Goal: Information Seeking & Learning: Learn about a topic

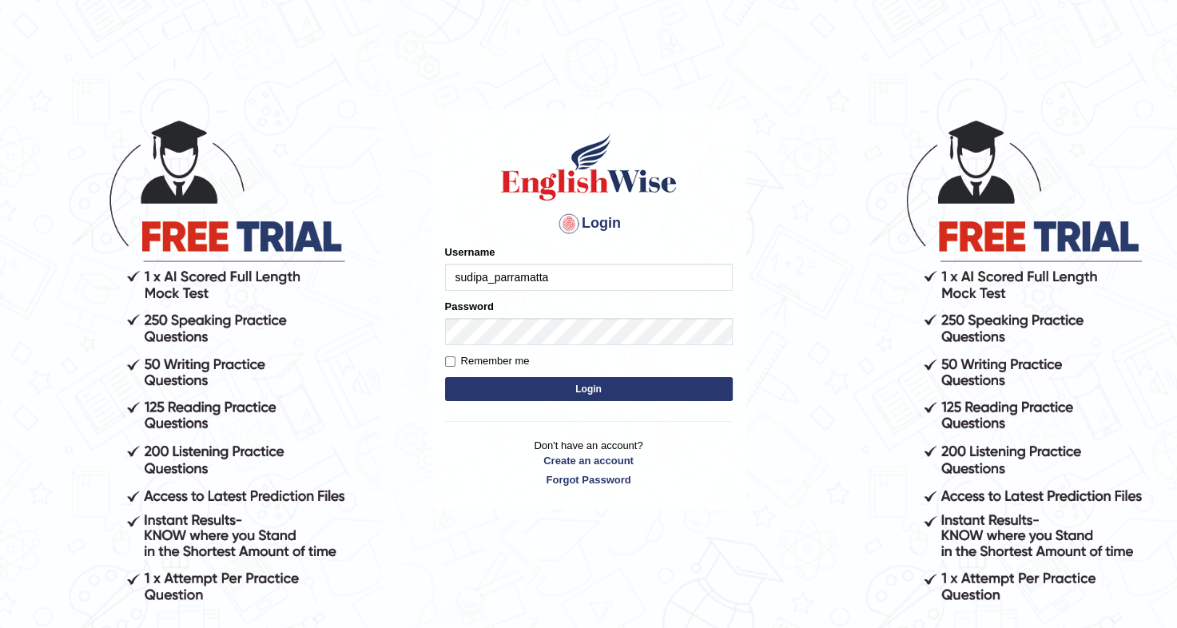
type input "sudipa_parramatta"
click at [450, 360] on input "Remember me" at bounding box center [450, 361] width 10 height 10
checkbox input "true"
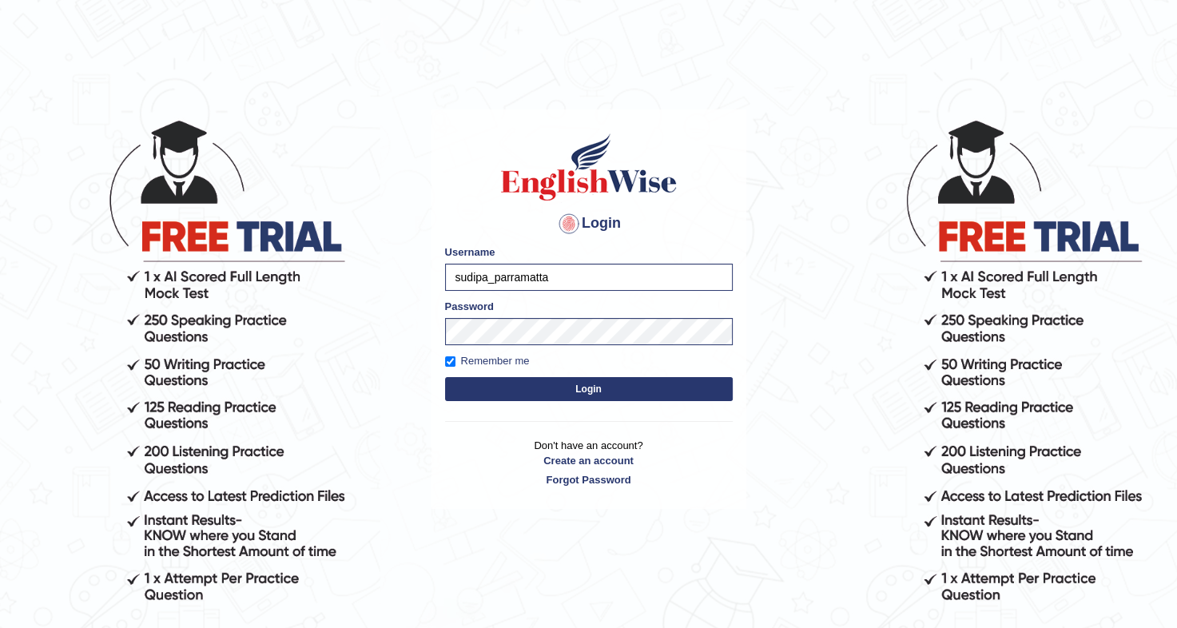
click at [579, 385] on button "Login" at bounding box center [589, 389] width 288 height 24
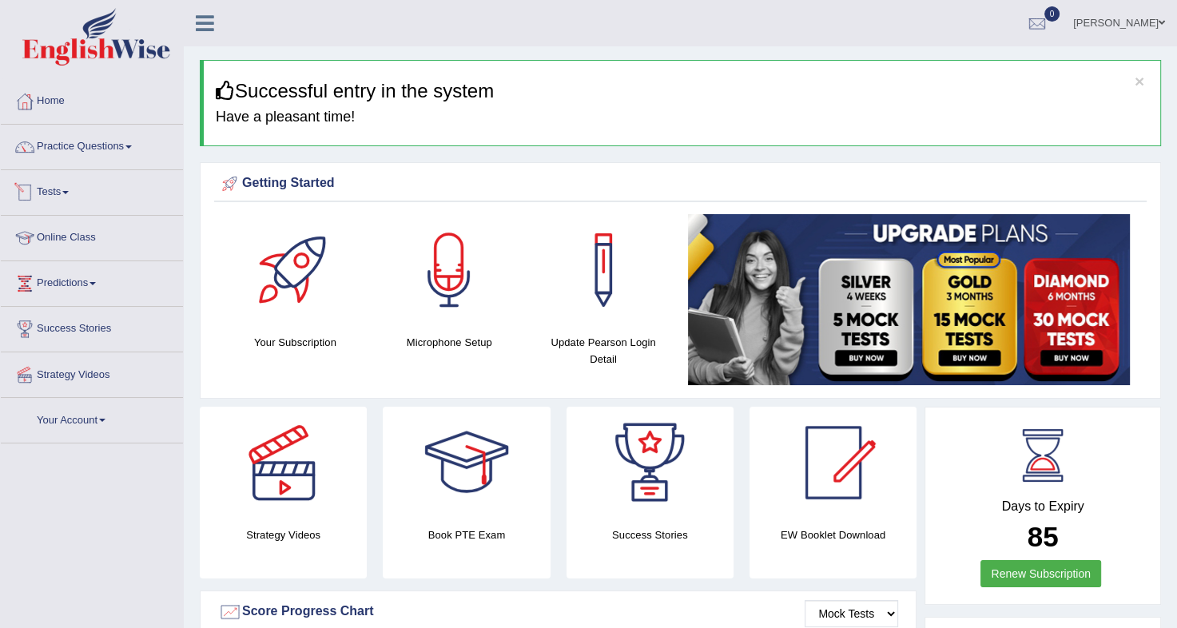
click at [52, 189] on link "Tests" at bounding box center [92, 190] width 182 height 40
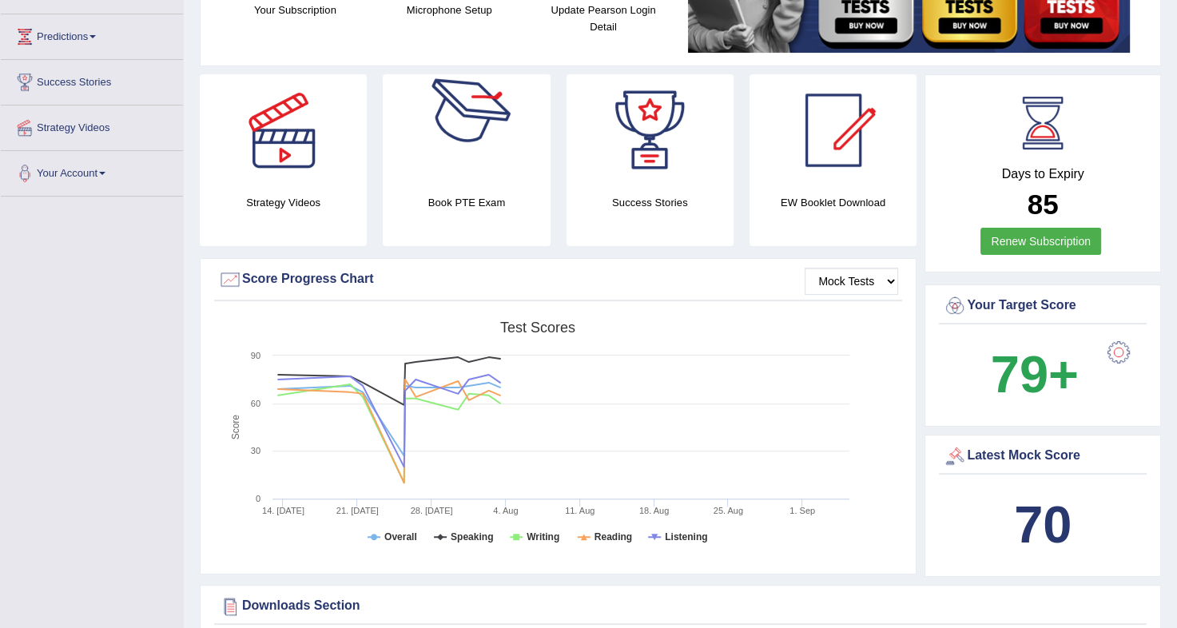
scroll to position [340, 0]
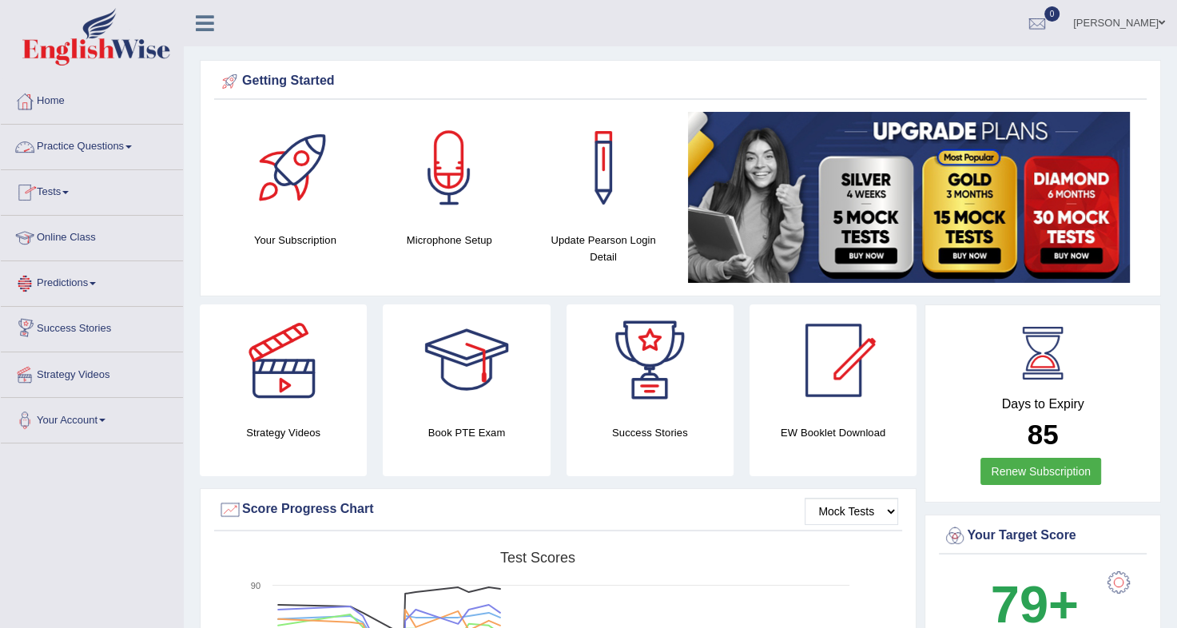
click at [117, 140] on link "Practice Questions" at bounding box center [92, 145] width 182 height 40
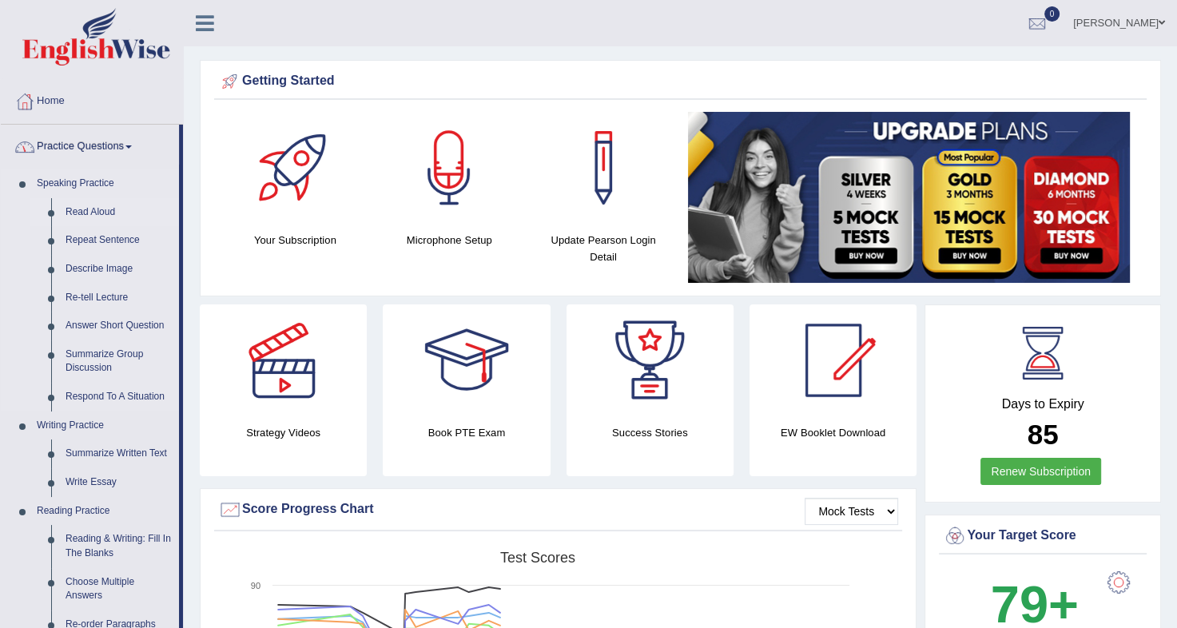
click at [66, 207] on link "Read Aloud" at bounding box center [118, 212] width 121 height 29
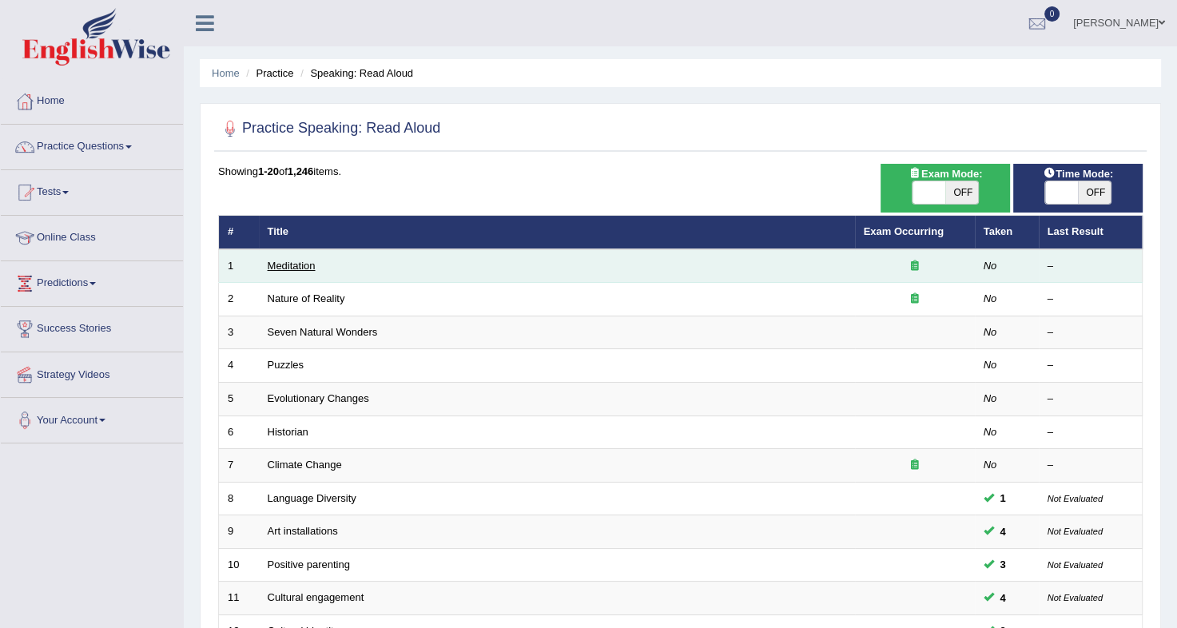
click at [280, 264] on link "Meditation" at bounding box center [292, 266] width 48 height 12
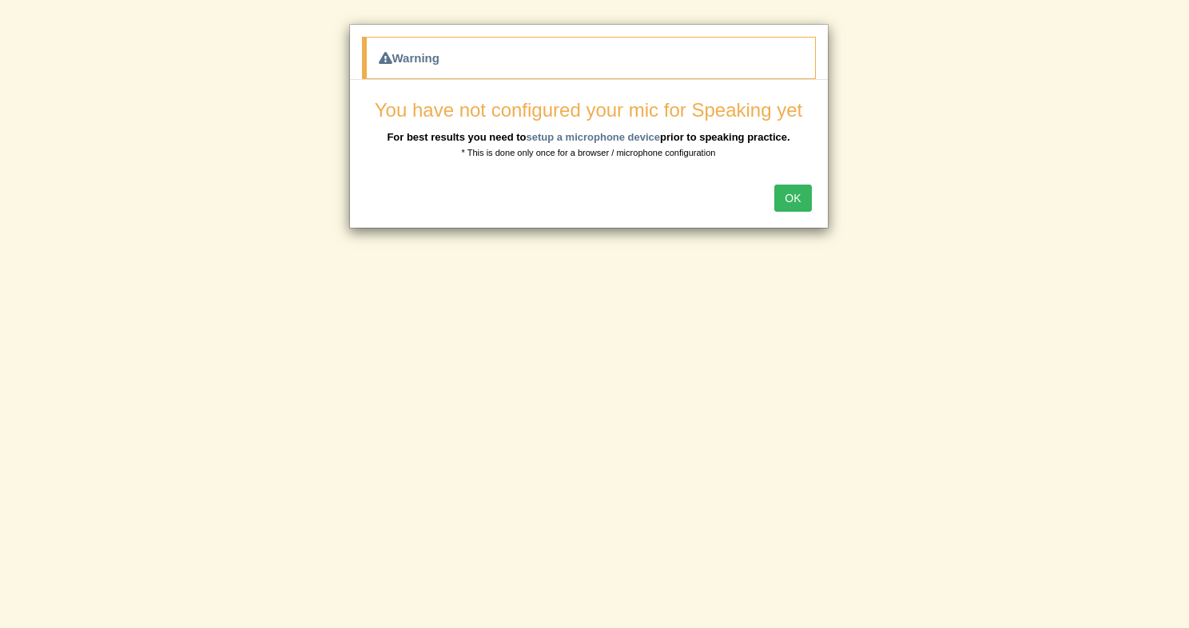
click at [793, 204] on button "OK" at bounding box center [792, 198] width 37 height 27
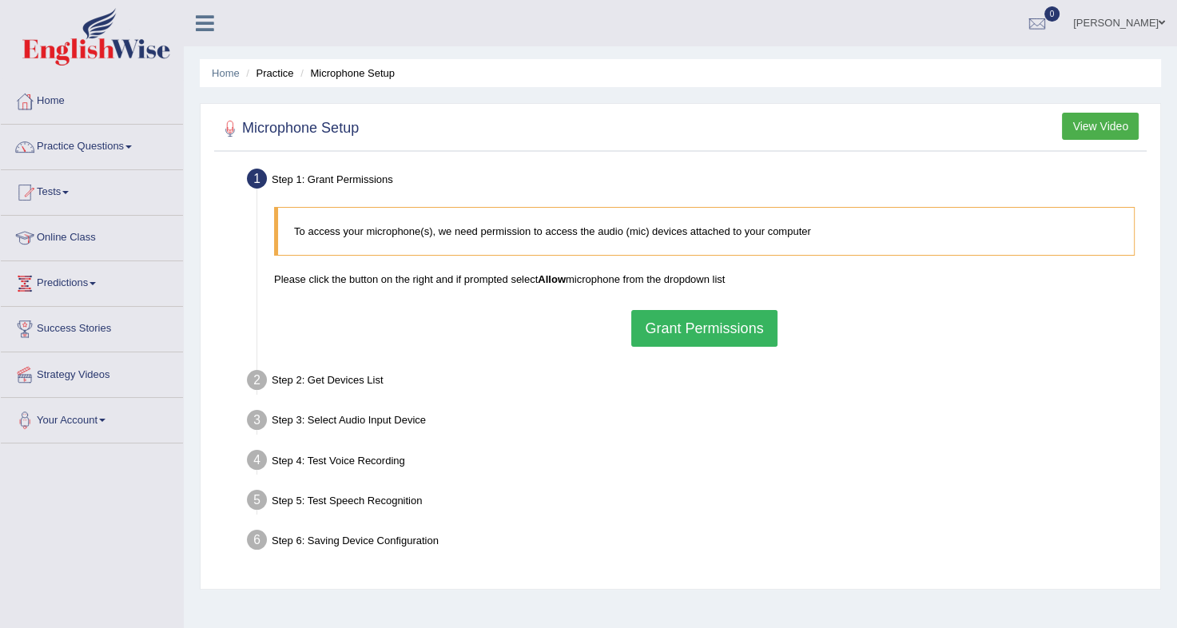
click at [706, 329] on button "Grant Permissions" at bounding box center [703, 328] width 145 height 37
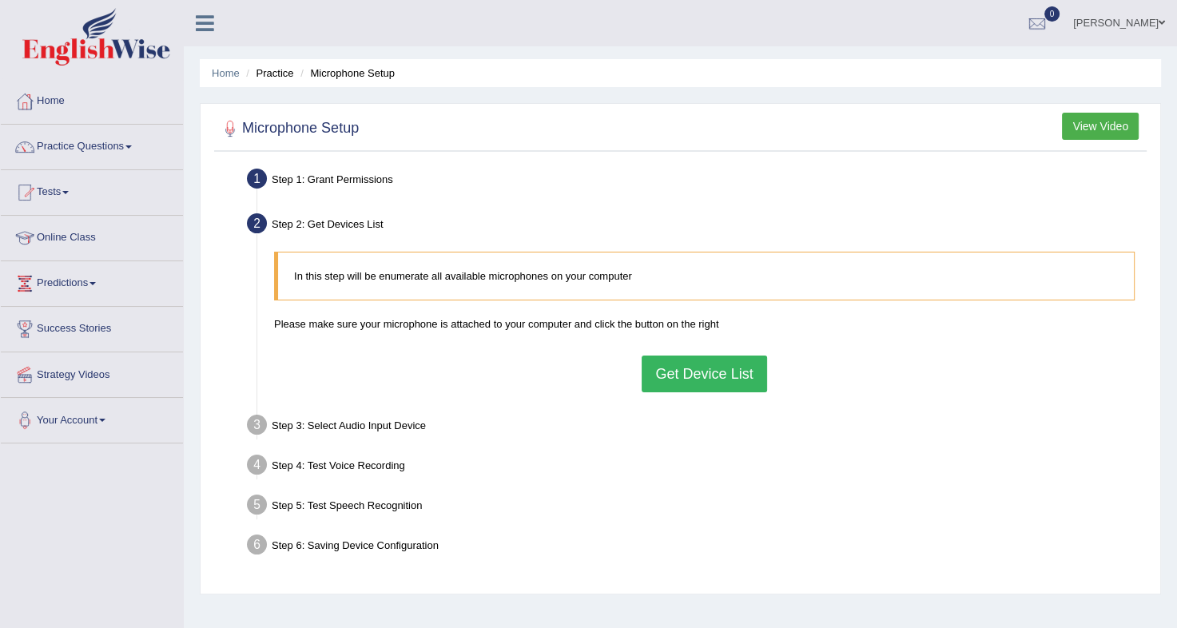
click at [703, 366] on button "Get Device List" at bounding box center [704, 374] width 125 height 37
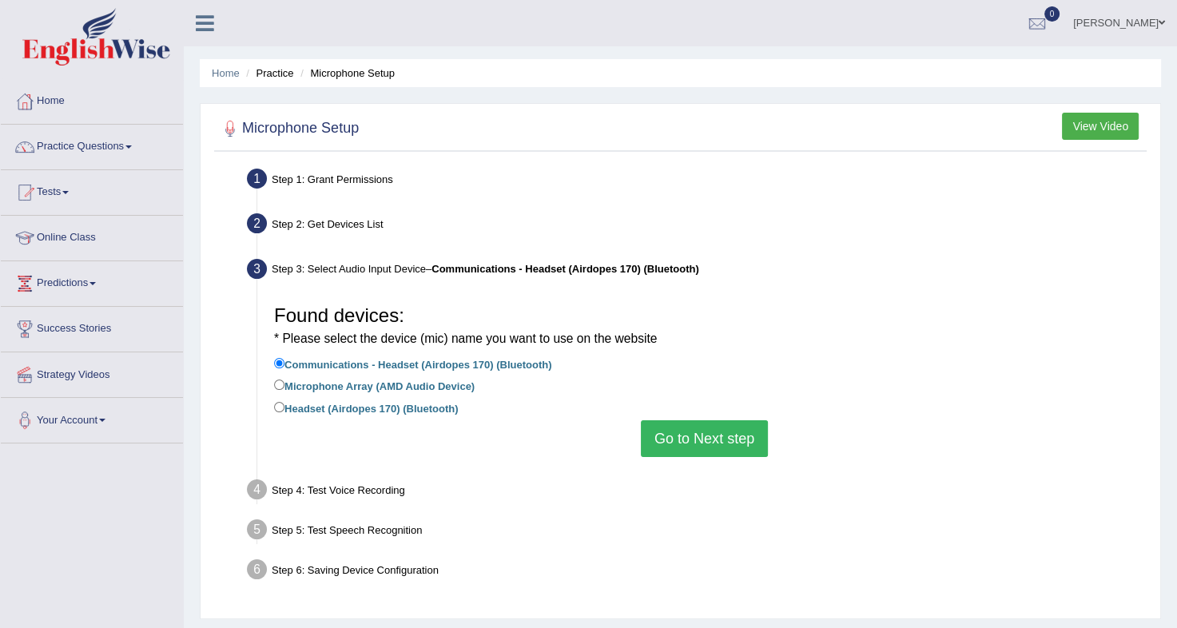
click at [709, 437] on button "Go to Next step" at bounding box center [704, 438] width 127 height 37
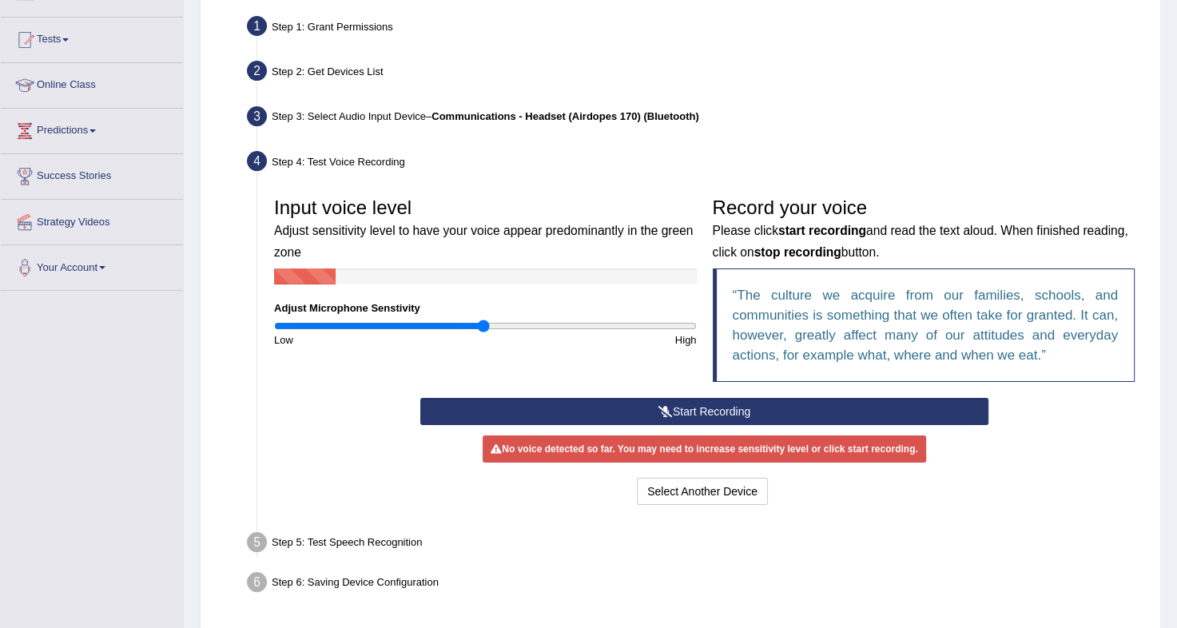
scroll to position [153, 0]
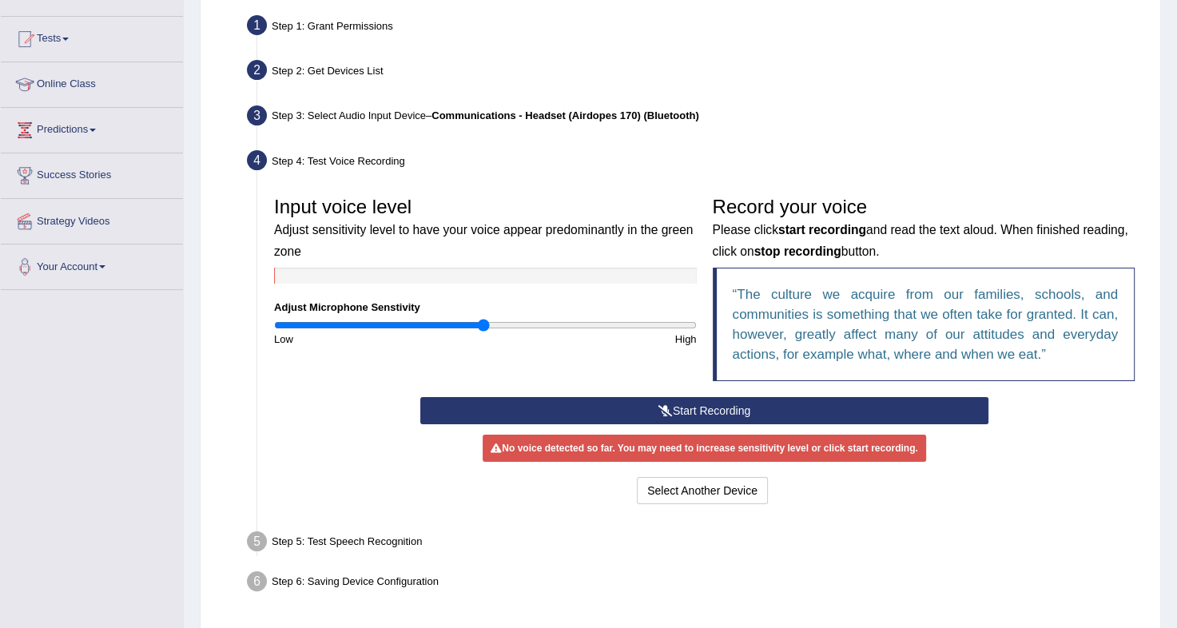
click at [652, 397] on button "Start Recording" at bounding box center [704, 410] width 568 height 27
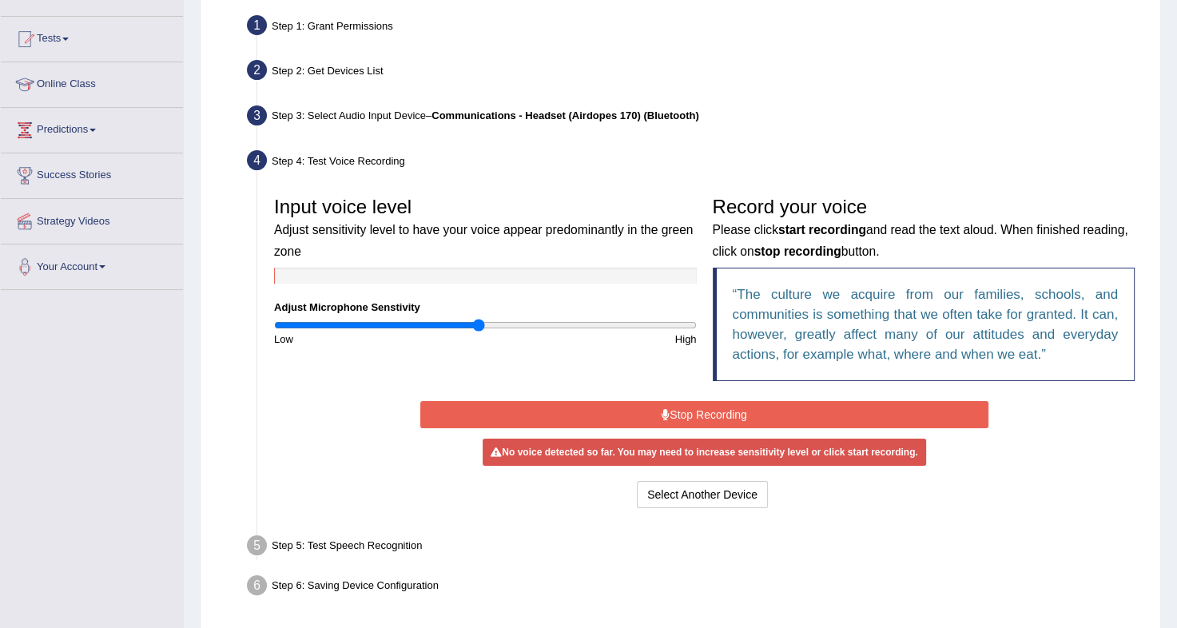
click at [480, 324] on input "range" at bounding box center [485, 325] width 423 height 13
click at [468, 321] on input "range" at bounding box center [485, 325] width 423 height 13
type input "0.86"
click at [453, 322] on input "range" at bounding box center [485, 325] width 423 height 13
click at [717, 420] on button "Stop Recording" at bounding box center [704, 414] width 568 height 27
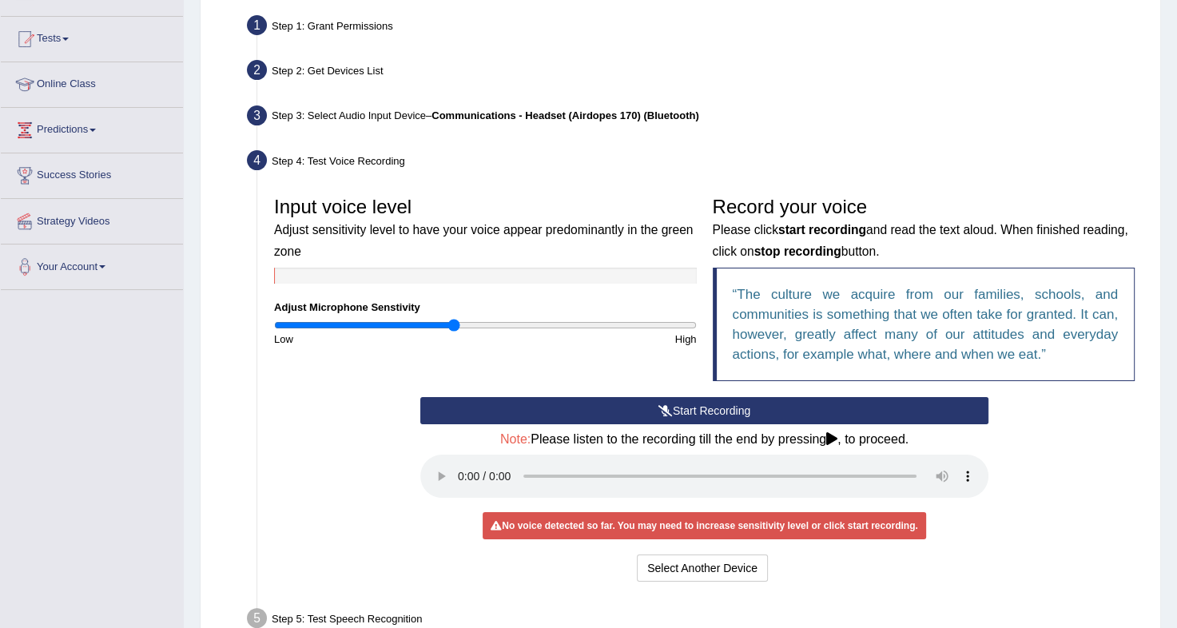
click at [689, 413] on button "Start Recording" at bounding box center [704, 410] width 568 height 27
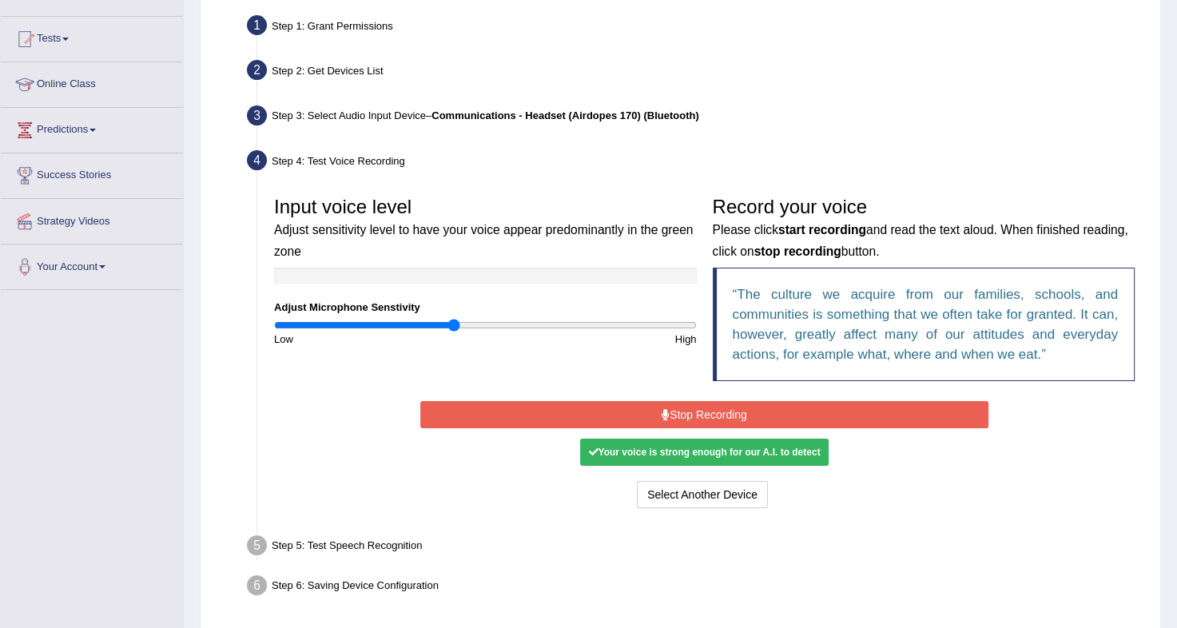
click at [689, 413] on button "Stop Recording" at bounding box center [704, 414] width 568 height 27
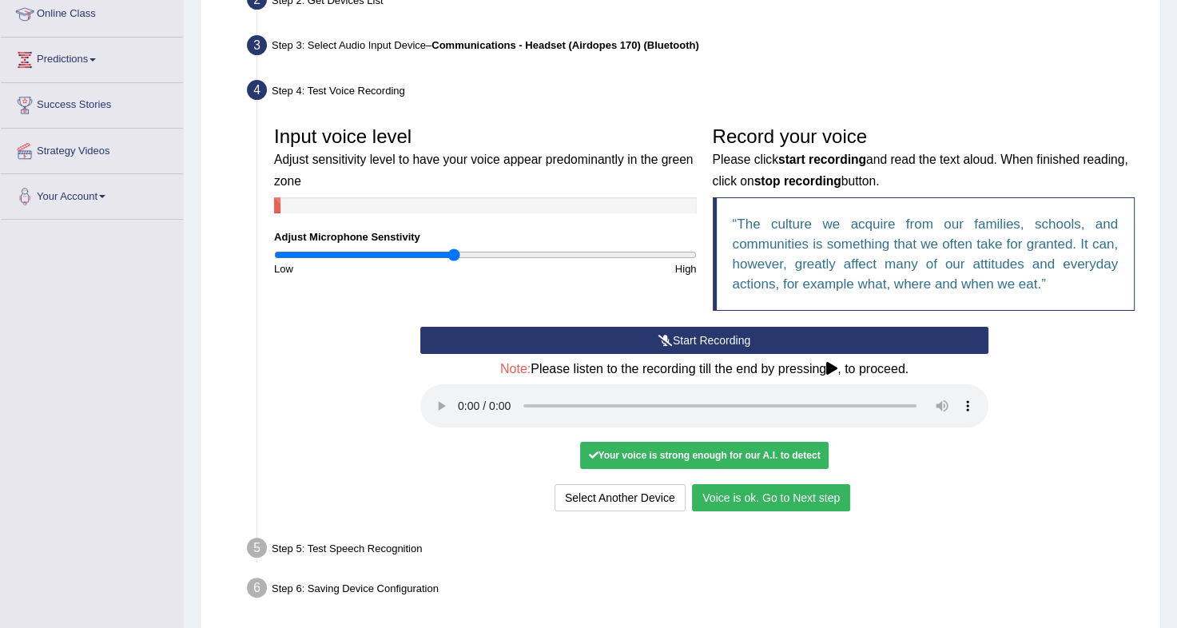
scroll to position [242, 0]
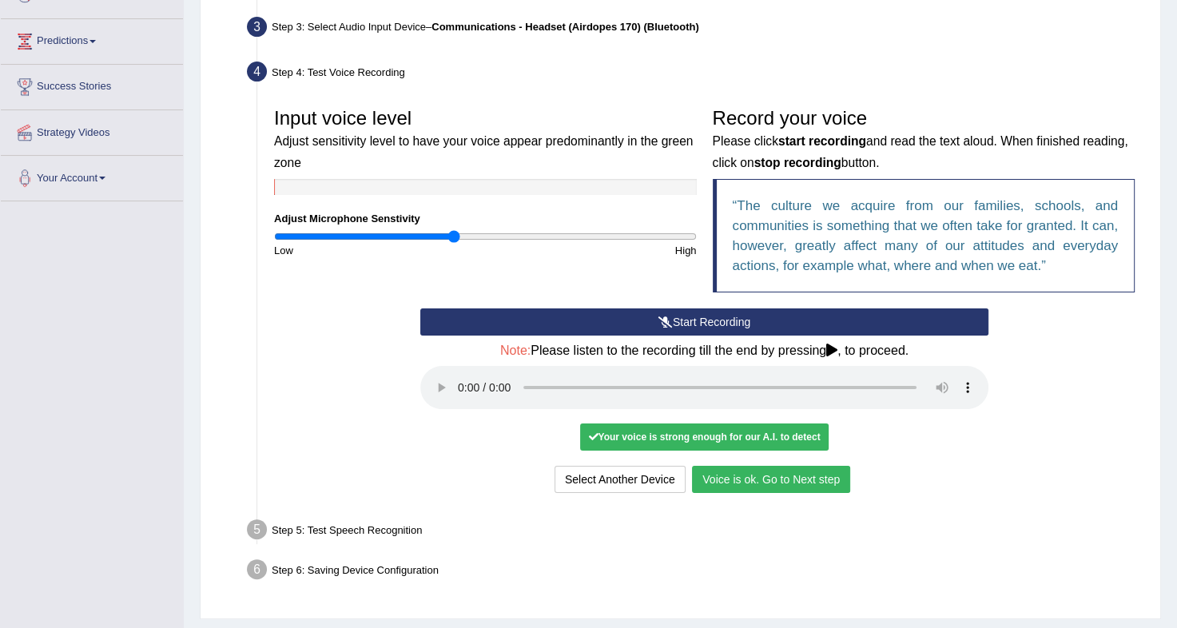
click at [797, 476] on button "Voice is ok. Go to Next step" at bounding box center [771, 479] width 158 height 27
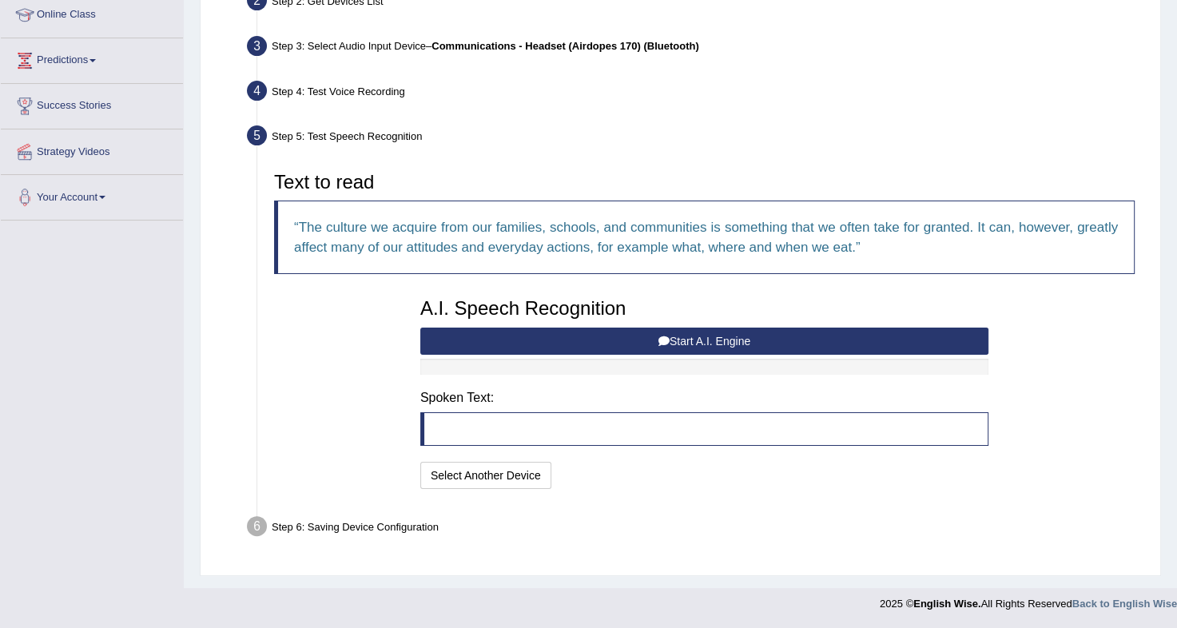
scroll to position [221, 0]
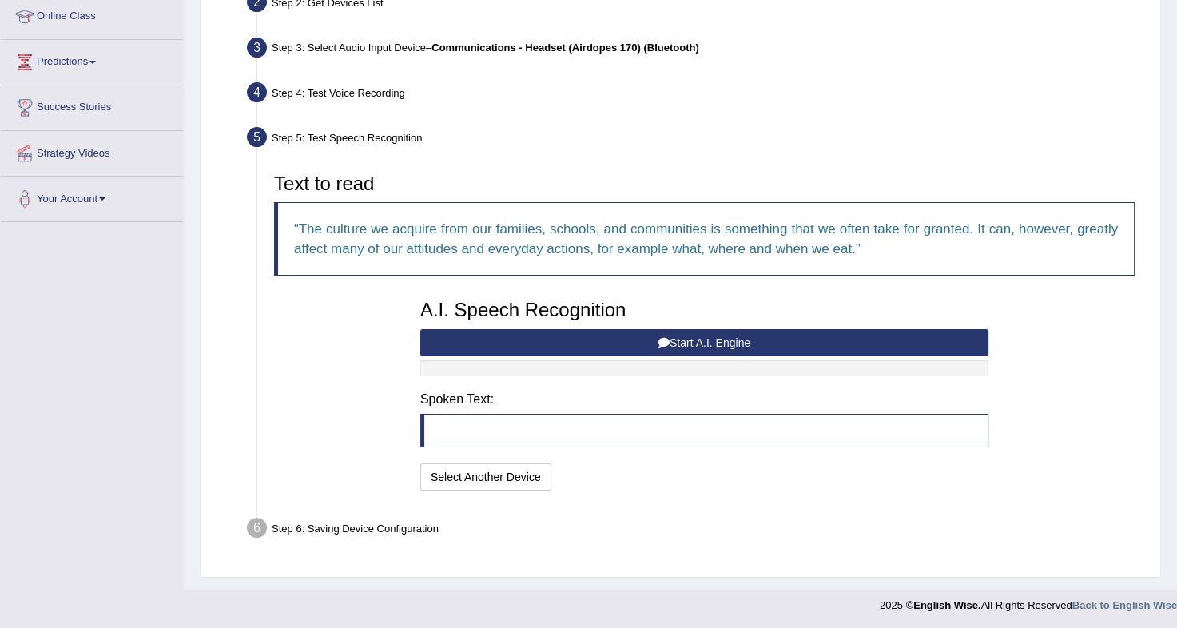
click at [659, 337] on icon at bounding box center [664, 342] width 11 height 11
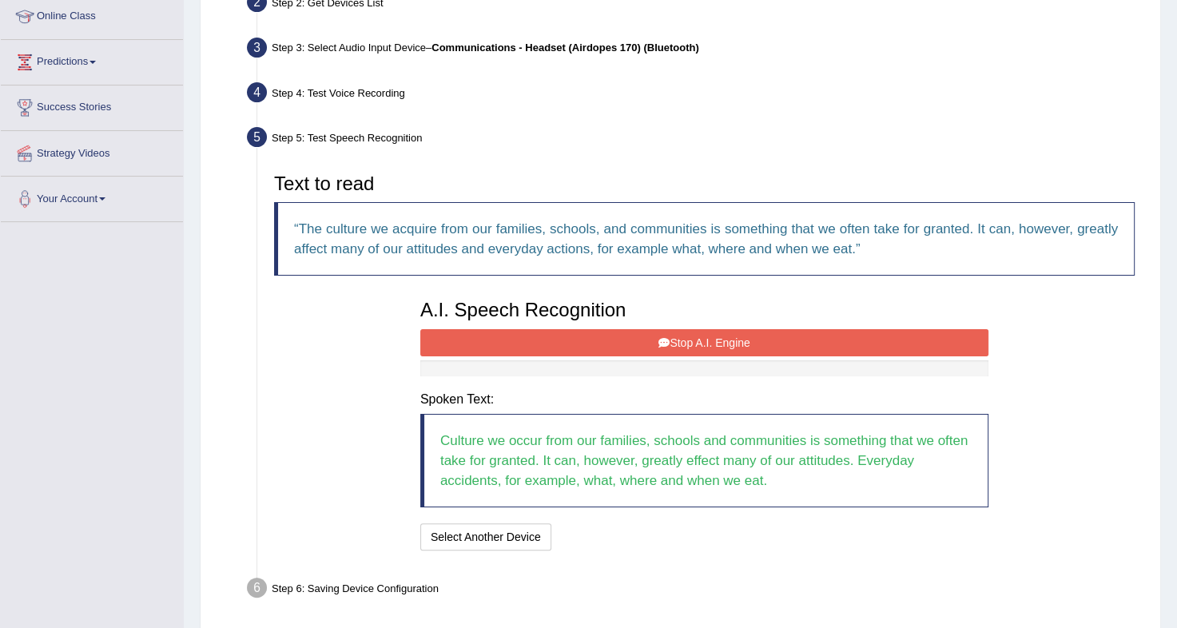
scroll to position [281, 0]
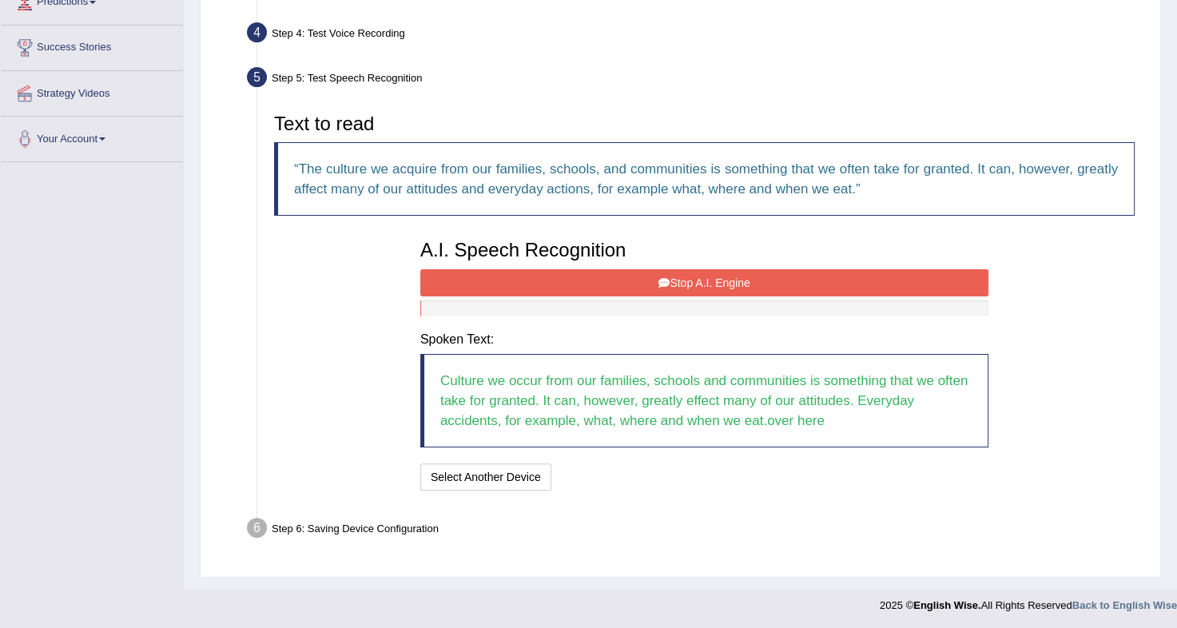
click at [679, 273] on button "Stop A.I. Engine" at bounding box center [704, 282] width 568 height 27
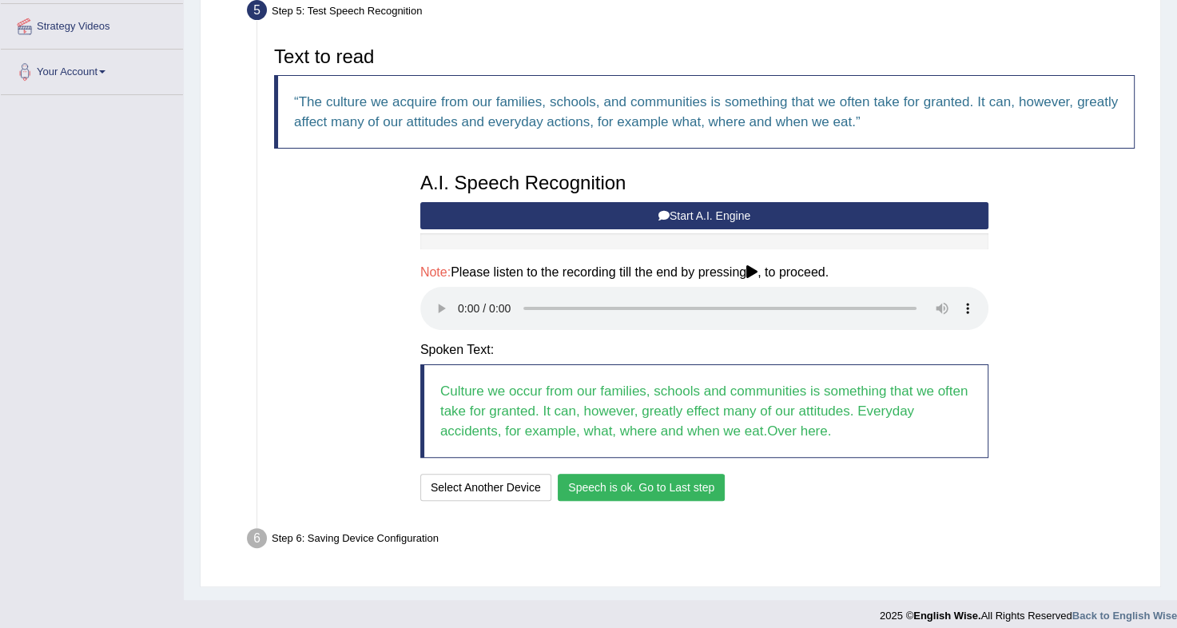
scroll to position [359, 0]
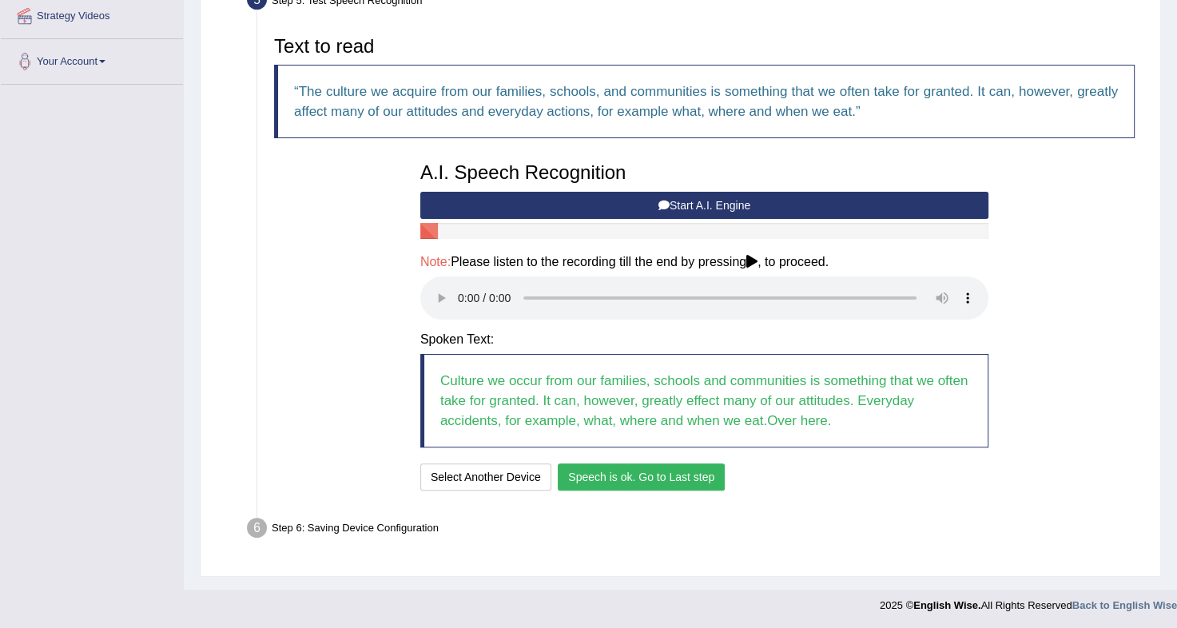
click at [631, 472] on button "Speech is ok. Go to Last step" at bounding box center [641, 477] width 167 height 27
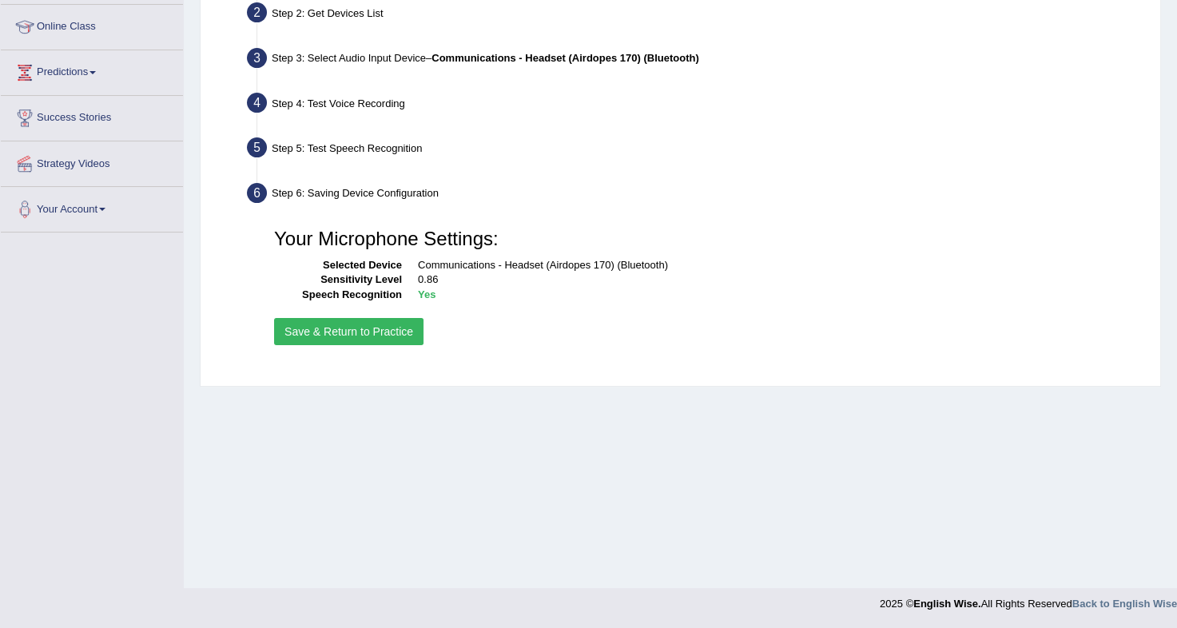
click at [337, 332] on button "Save & Return to Practice" at bounding box center [348, 331] width 149 height 27
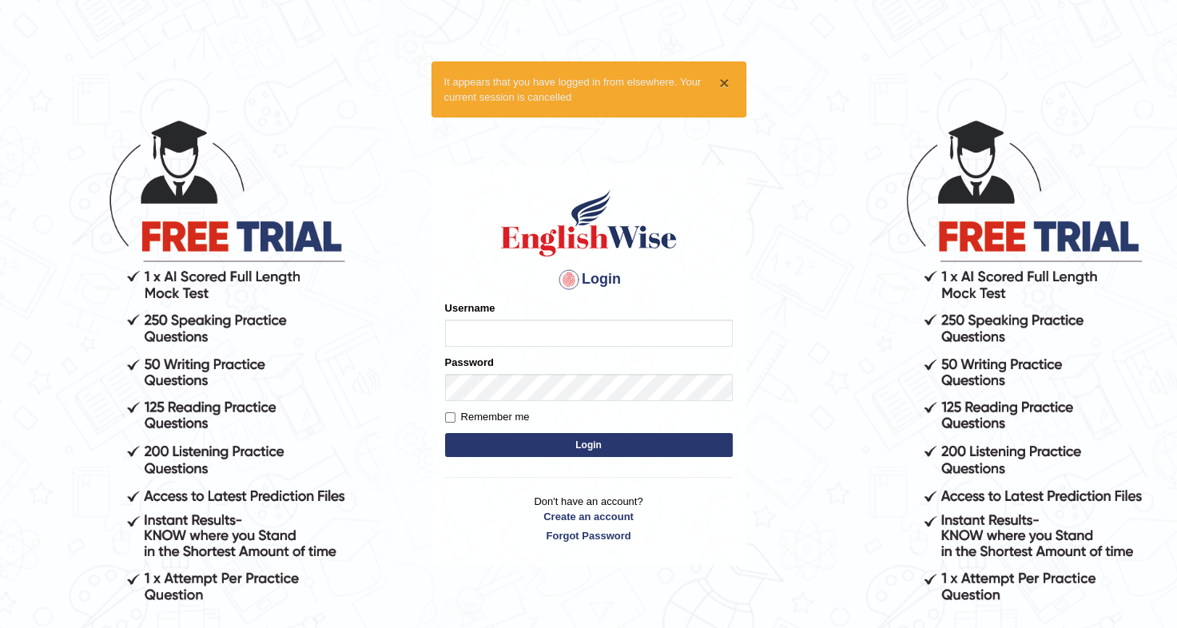
click at [720, 81] on button "×" at bounding box center [724, 82] width 10 height 17
